Goal: Task Accomplishment & Management: Use online tool/utility

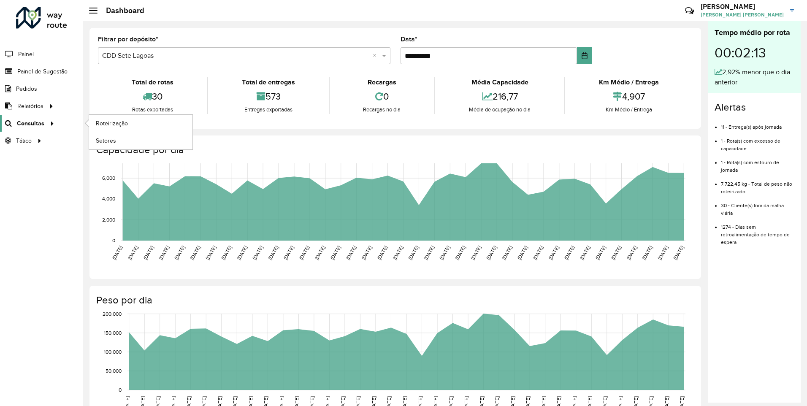
click at [22, 121] on span "Consultas" at bounding box center [30, 123] width 27 height 9
click at [100, 122] on span "Roteirização" at bounding box center [113, 123] width 34 height 9
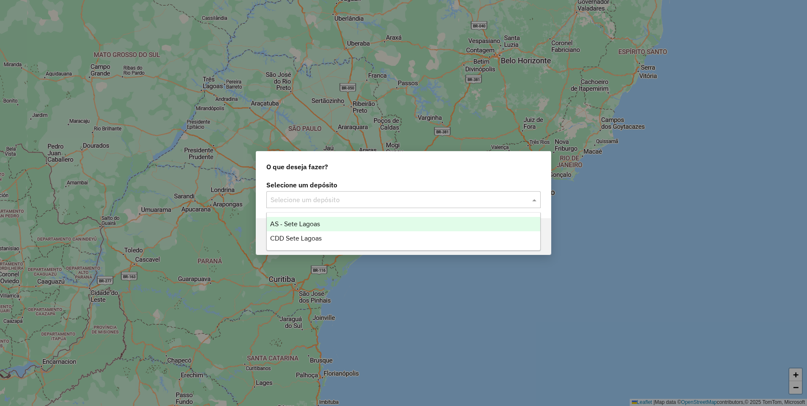
click at [368, 206] on div "Selecione um depósito" at bounding box center [403, 199] width 275 height 17
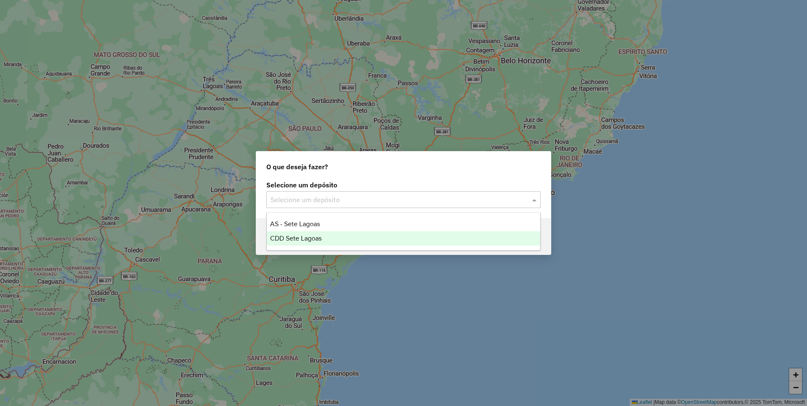
click at [305, 237] on span "CDD Sete Lagoas" at bounding box center [296, 238] width 52 height 7
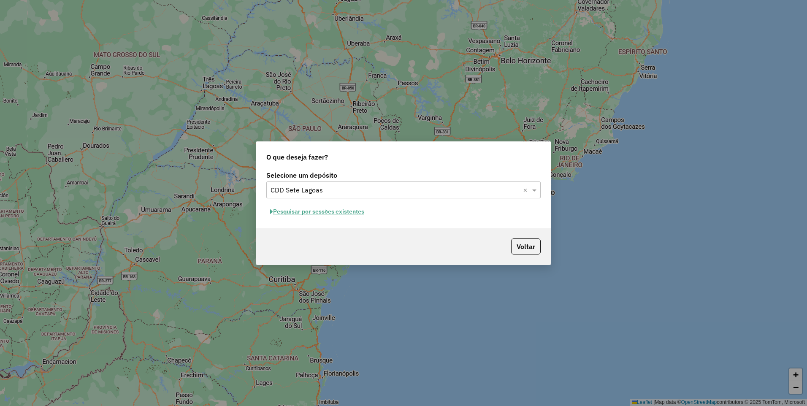
click at [355, 207] on button "Pesquisar por sessões existentes" at bounding box center [317, 211] width 102 height 13
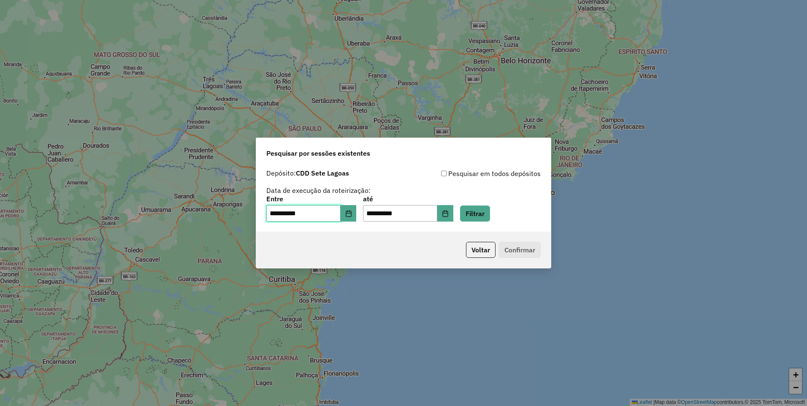
click at [341, 211] on input "**********" at bounding box center [303, 213] width 74 height 17
click at [348, 212] on button "Choose Date" at bounding box center [349, 213] width 16 height 17
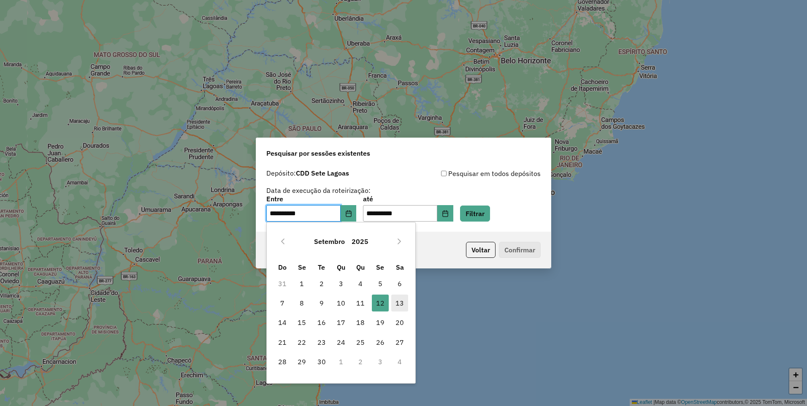
click at [396, 299] on span "13" at bounding box center [400, 303] width 17 height 17
type input "**********"
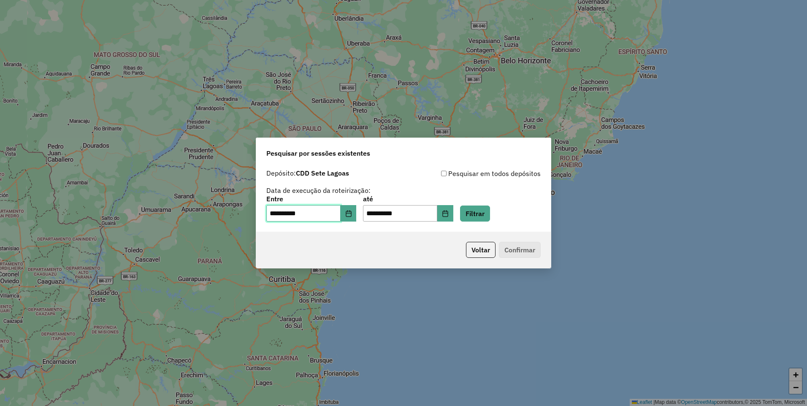
click at [396, 299] on span "13" at bounding box center [400, 303] width 17 height 17
click at [480, 216] on button "Filtrar" at bounding box center [475, 214] width 30 height 16
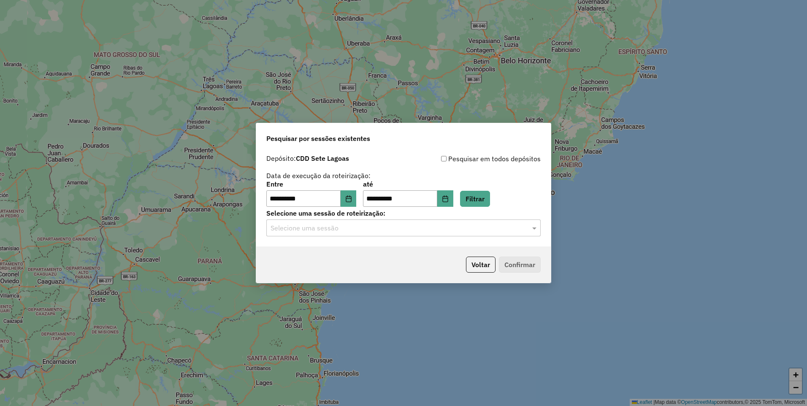
click at [356, 228] on input "text" at bounding box center [395, 228] width 249 height 10
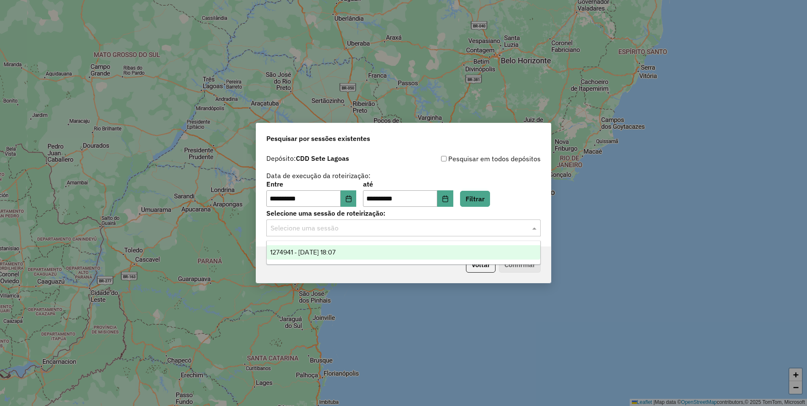
click at [336, 254] on span "1274941 - 13/09/2025 18:07" at bounding box center [302, 252] width 65 height 7
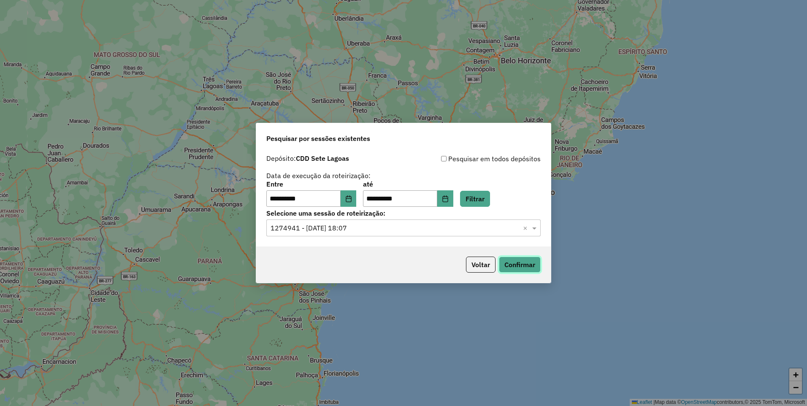
click at [509, 266] on button "Confirmar" at bounding box center [520, 265] width 42 height 16
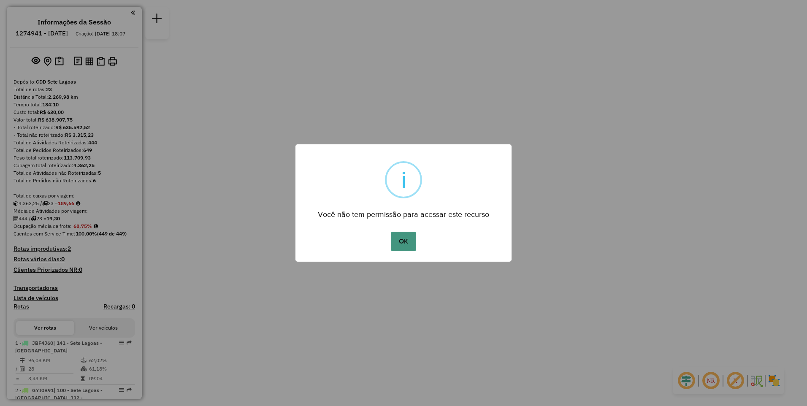
click at [401, 238] on button "OK" at bounding box center [403, 241] width 25 height 19
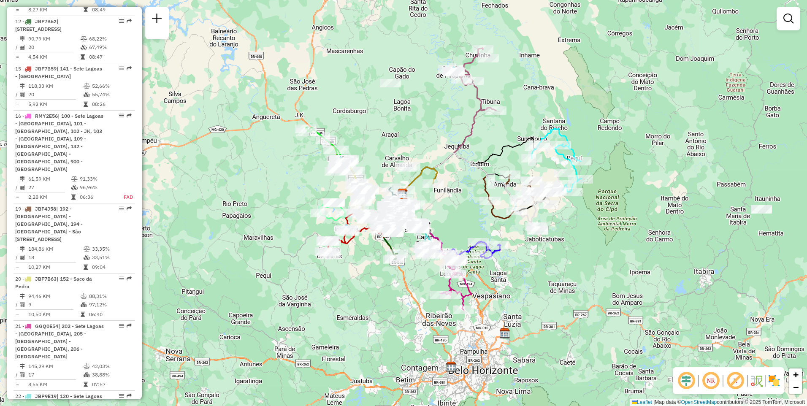
scroll to position [1014, 0]
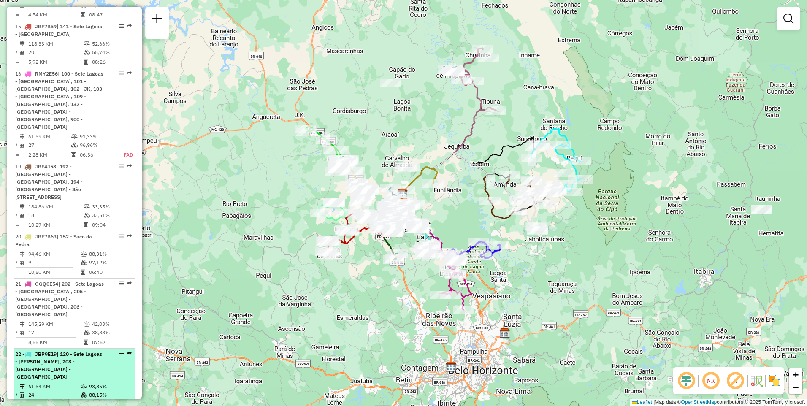
click at [106, 351] on div "22 - JBP9E19 | 120 - Sete Lagoas - [GEOGRAPHIC_DATA], 208 - [GEOGRAPHIC_DATA] -…" at bounding box center [74, 366] width 118 height 30
select select "**********"
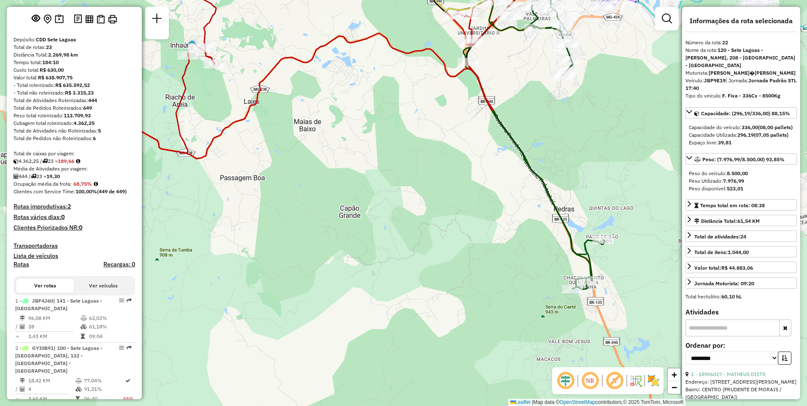
scroll to position [0, 0]
